Goal: Transaction & Acquisition: Purchase product/service

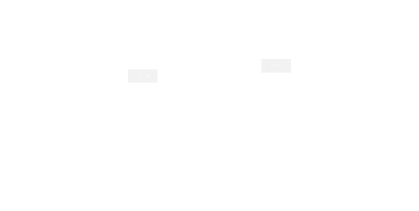
scroll to position [449, 0]
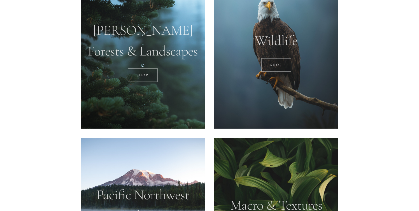
click at [157, 29] on div at bounding box center [143, 50] width 124 height 155
click at [146, 39] on div at bounding box center [143, 50] width 124 height 155
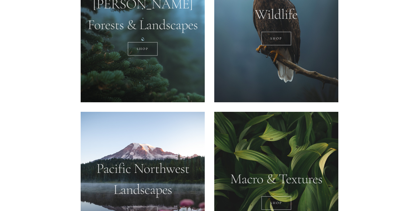
scroll to position [445, 0]
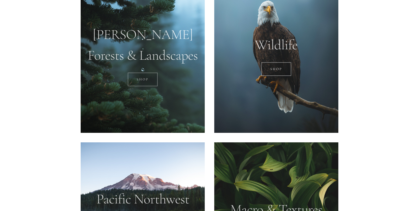
click at [137, 80] on link "SHOP" at bounding box center [143, 80] width 30 height 14
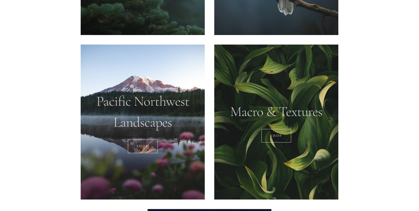
scroll to position [543, 0]
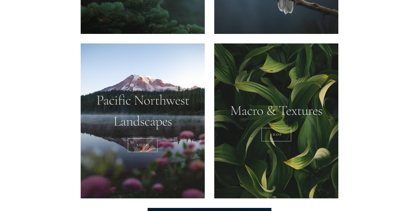
click at [167, 134] on div at bounding box center [143, 120] width 124 height 155
click at [146, 145] on link "SHOP" at bounding box center [143, 145] width 30 height 14
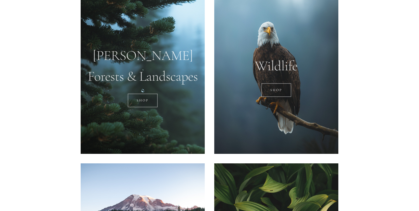
scroll to position [540, 0]
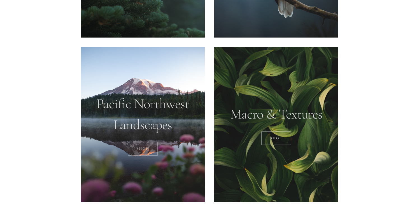
click at [150, 150] on link "SHOP" at bounding box center [143, 149] width 30 height 14
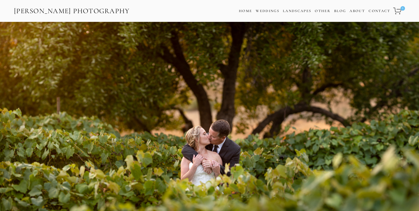
scroll to position [3, 0]
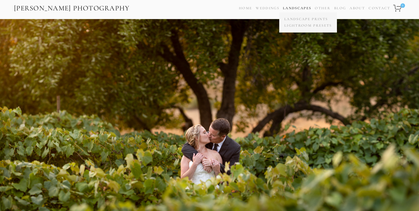
click at [291, 8] on link "Landscapes" at bounding box center [297, 8] width 28 height 4
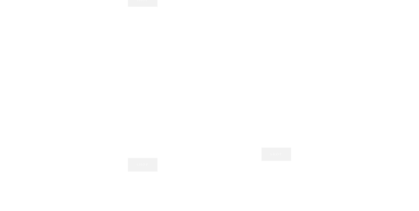
scroll to position [543, 0]
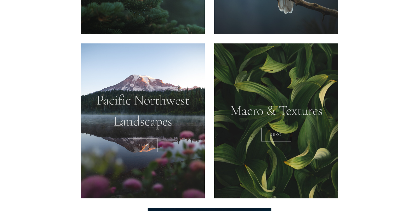
click at [140, 148] on link "SHOP" at bounding box center [143, 145] width 30 height 14
